Goal: Navigation & Orientation: Find specific page/section

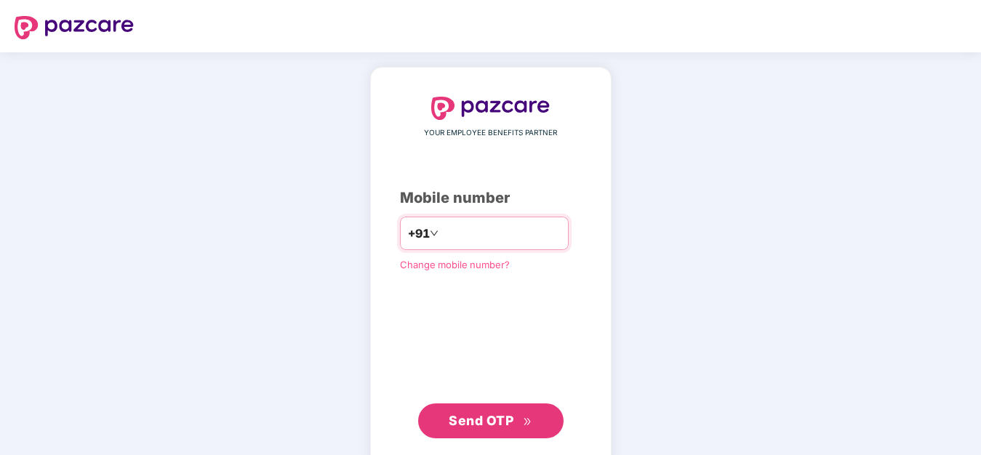
click at [466, 232] on input "number" at bounding box center [500, 233] width 119 height 23
type input "**********"
click at [494, 415] on span "Send OTP" at bounding box center [480, 420] width 65 height 15
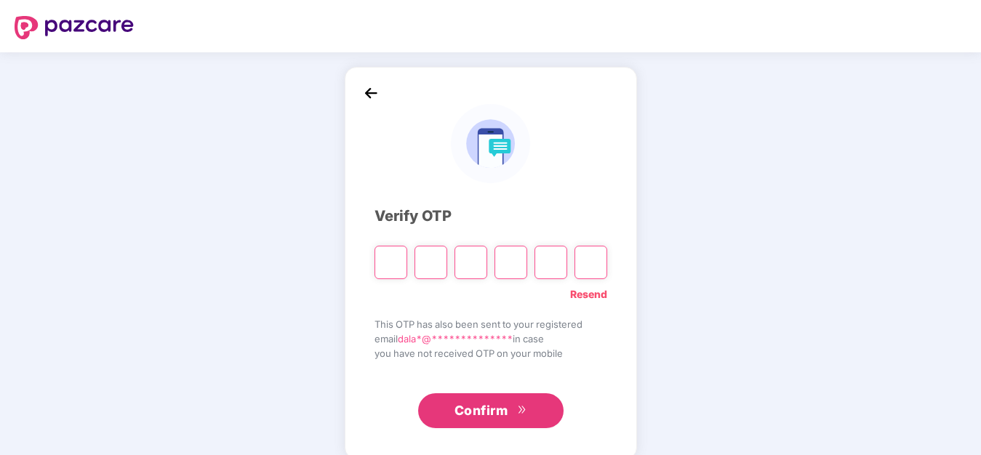
type input "*"
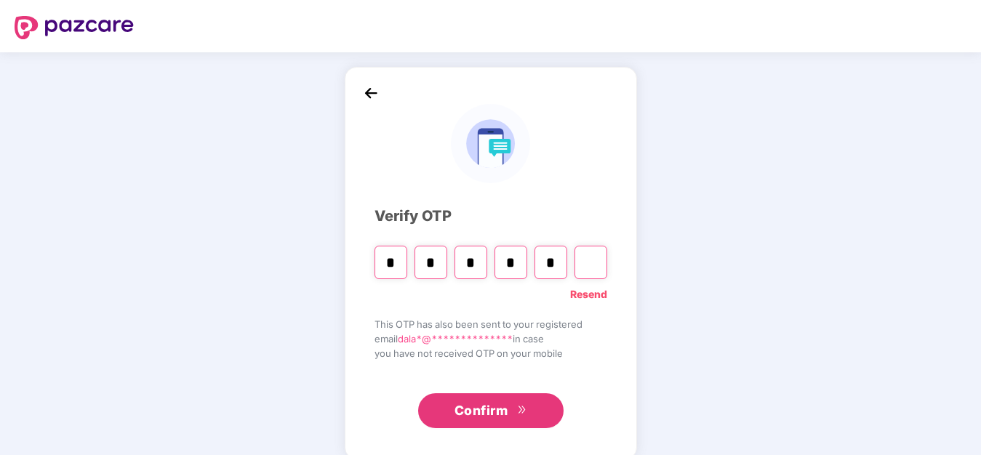
type input "*"
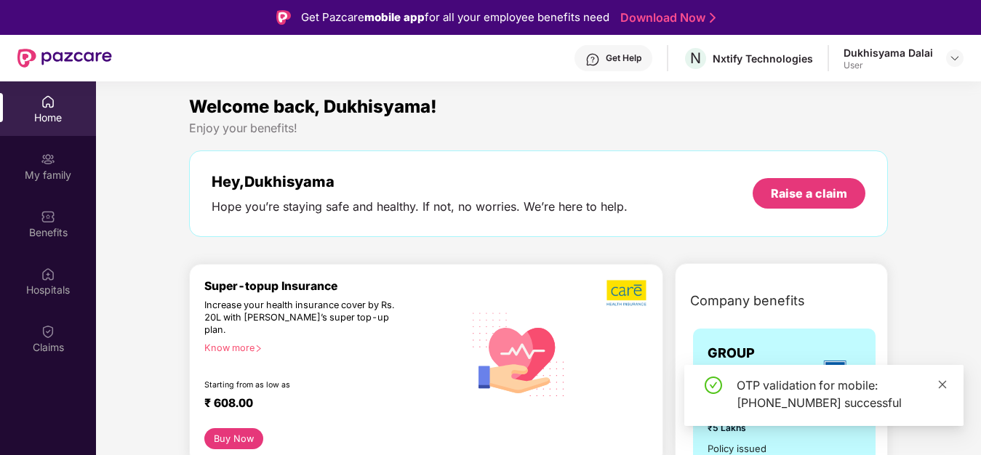
click at [941, 385] on icon "close" at bounding box center [942, 384] width 10 height 10
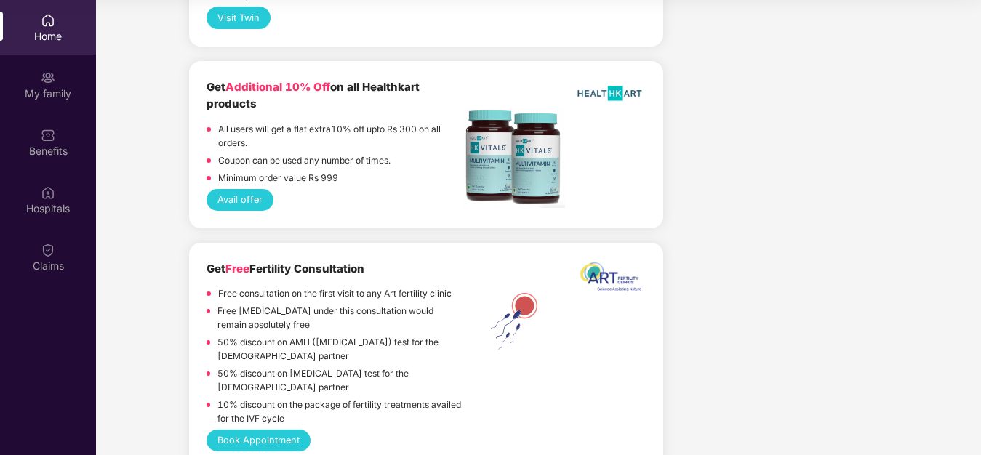
scroll to position [94, 0]
click at [58, 201] on div "Hospitals" at bounding box center [48, 208] width 96 height 15
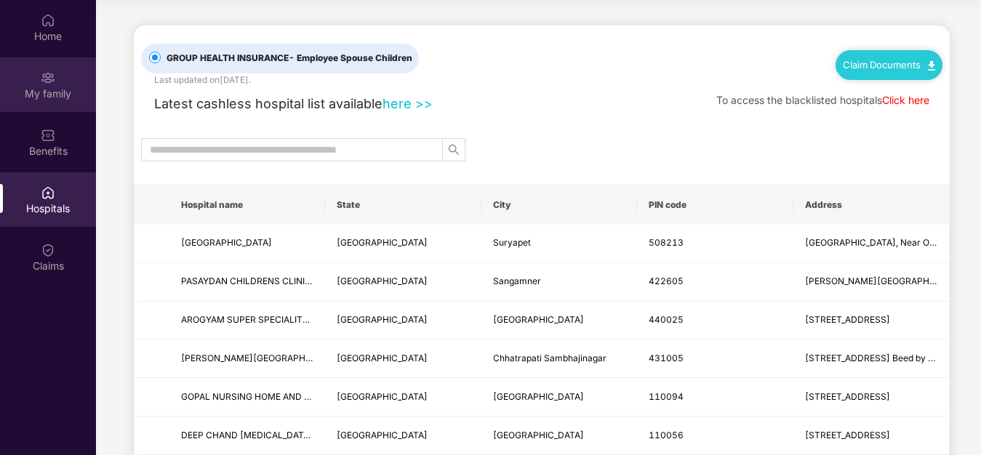
click at [54, 86] on div "My family" at bounding box center [48, 93] width 96 height 15
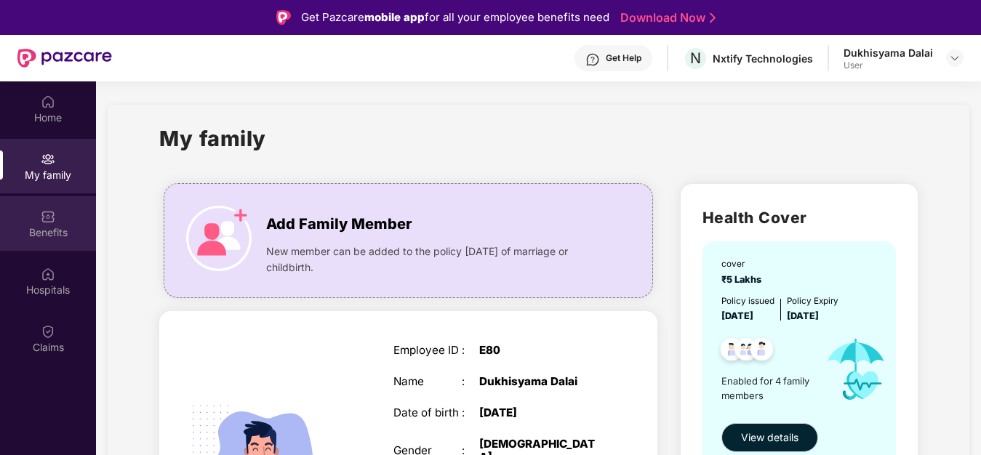
click at [50, 227] on div "Benefits" at bounding box center [48, 232] width 96 height 15
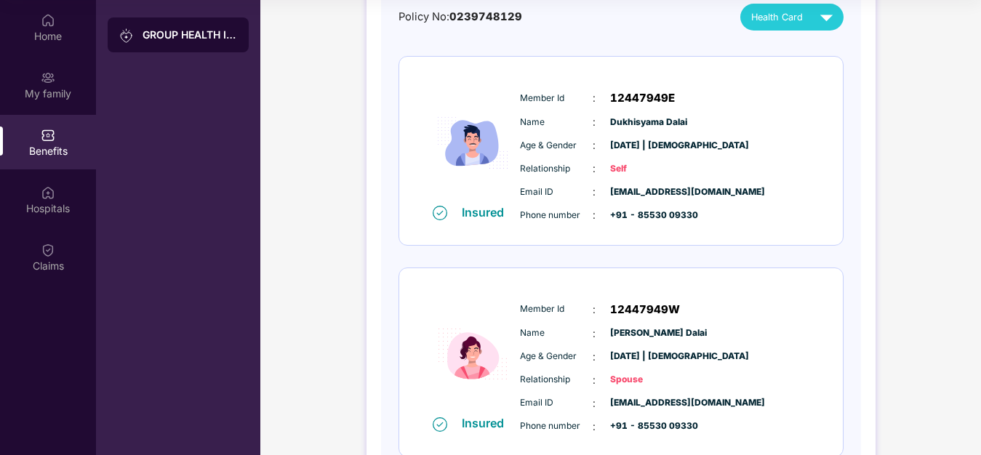
scroll to position [222, 0]
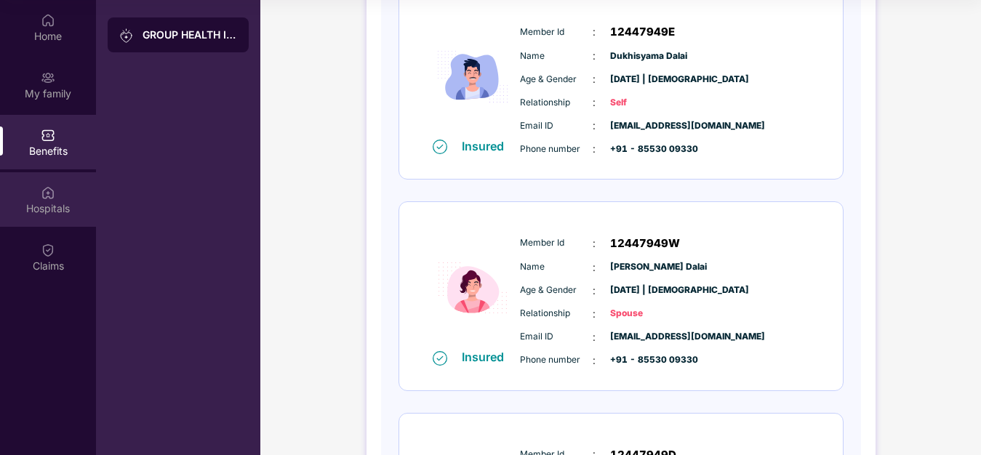
click at [41, 201] on div "Hospitals" at bounding box center [48, 208] width 96 height 15
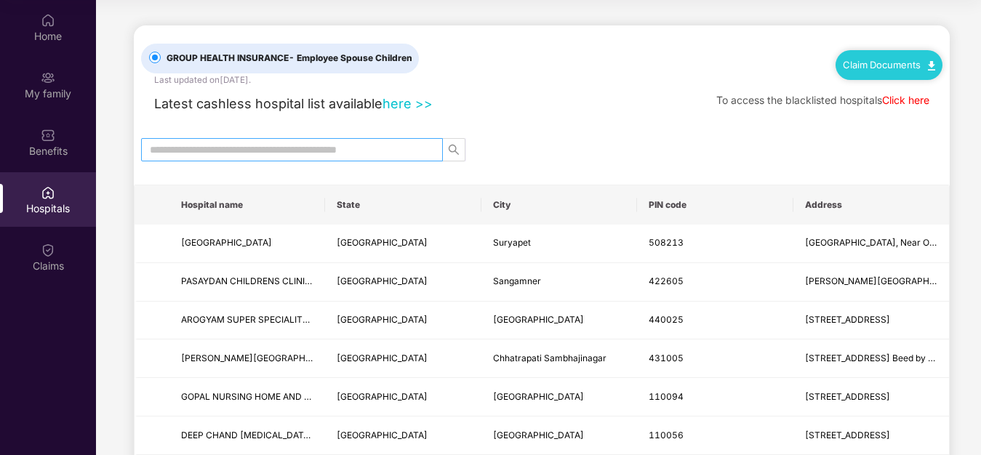
click at [370, 142] on input "text" at bounding box center [286, 150] width 273 height 16
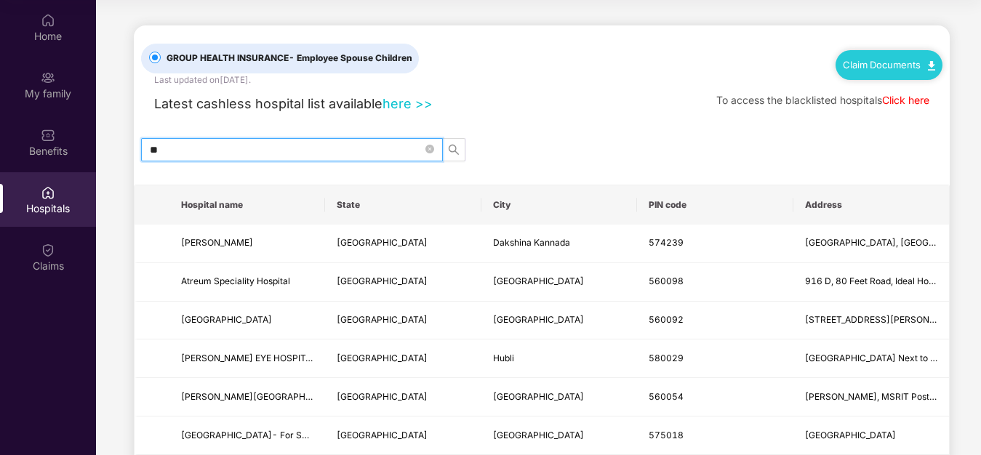
type input "*"
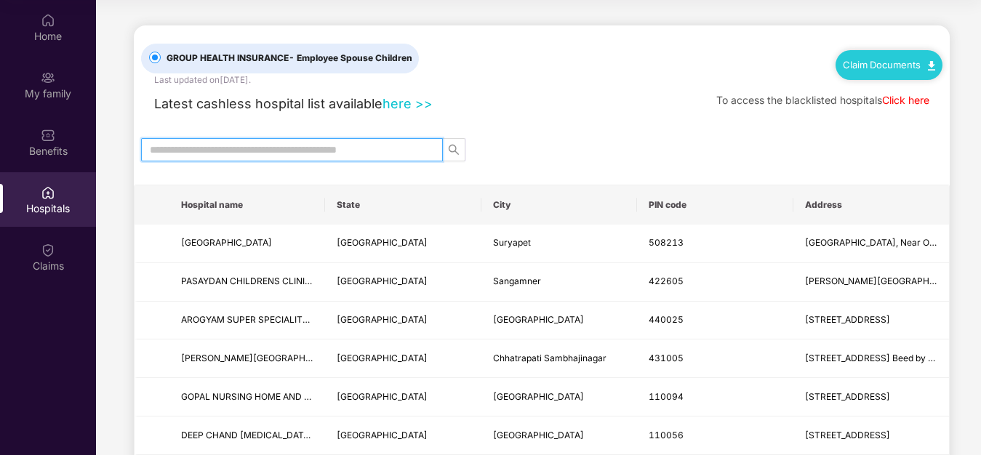
click at [902, 59] on link "Claim Documents" at bounding box center [888, 65] width 92 height 12
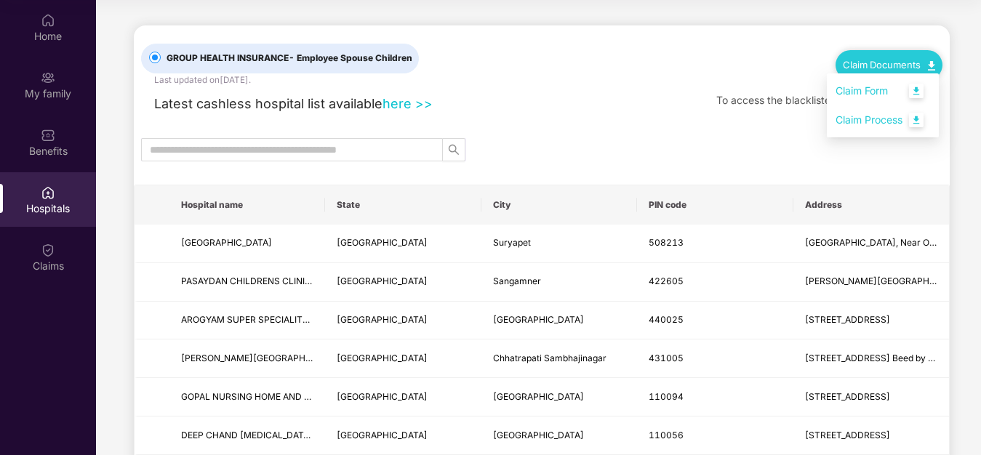
click at [747, 49] on div "GROUP HEALTH INSURANCE - Employee Spouse Children Last updated on 20 Aug 2025 .…" at bounding box center [541, 55] width 801 height 61
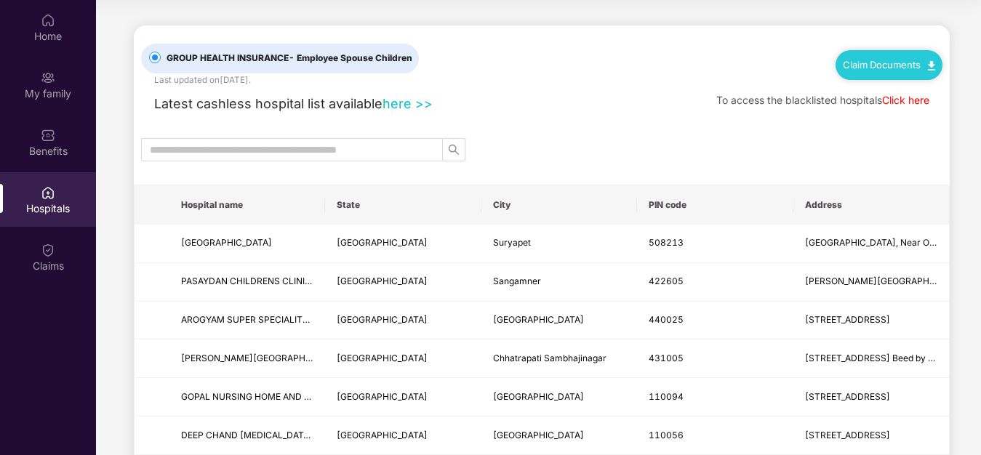
click at [680, 30] on div "GROUP HEALTH INSURANCE - Employee Spouse Children Last updated on 20 Aug 2025 .…" at bounding box center [541, 55] width 801 height 61
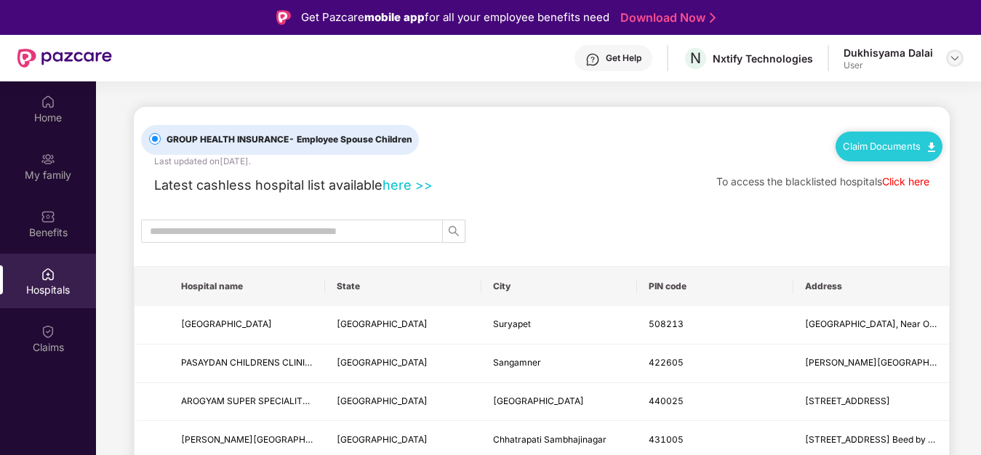
click at [952, 55] on img at bounding box center [955, 58] width 12 height 12
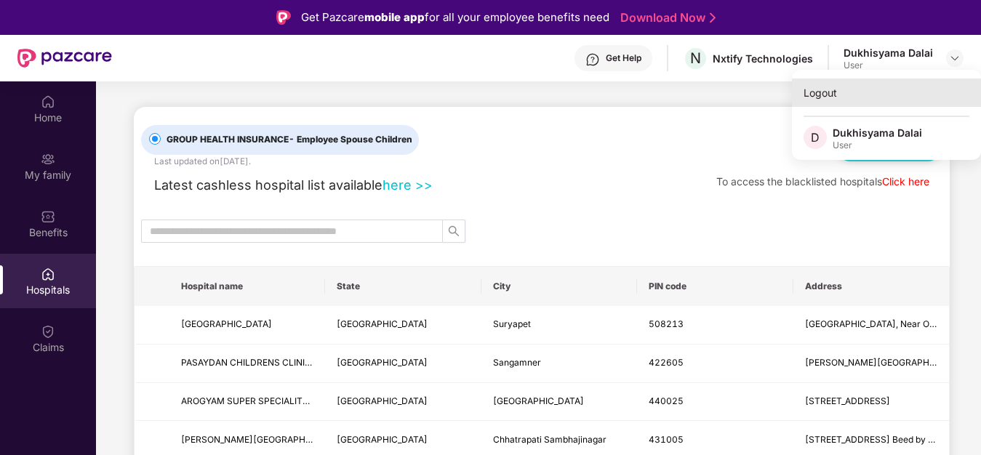
click at [821, 91] on div "Logout" at bounding box center [886, 93] width 189 height 28
